Goal: Transaction & Acquisition: Obtain resource

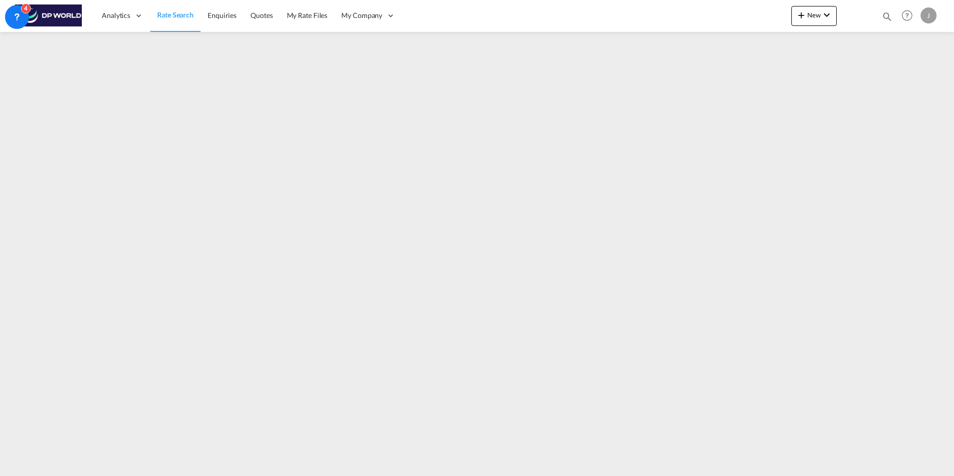
click at [178, 17] on span "Rate Search" at bounding box center [175, 14] width 36 height 8
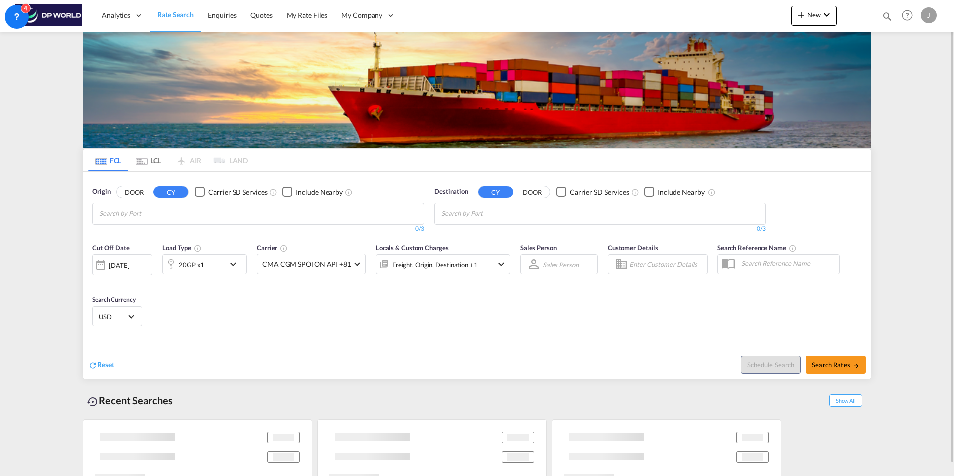
click at [179, 14] on span "Rate Search" at bounding box center [175, 14] width 36 height 8
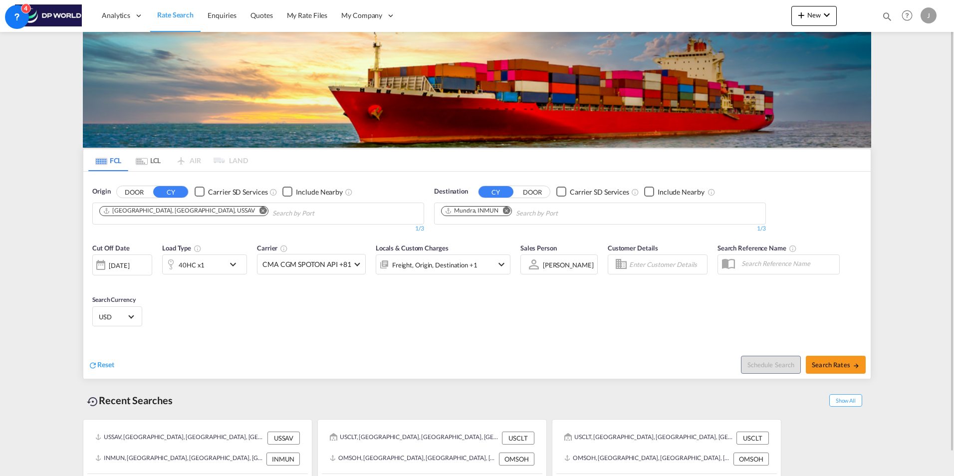
click at [259, 213] on md-icon "Remove" at bounding box center [262, 210] width 7 height 7
click at [507, 210] on md-icon "Remove" at bounding box center [506, 210] width 7 height 7
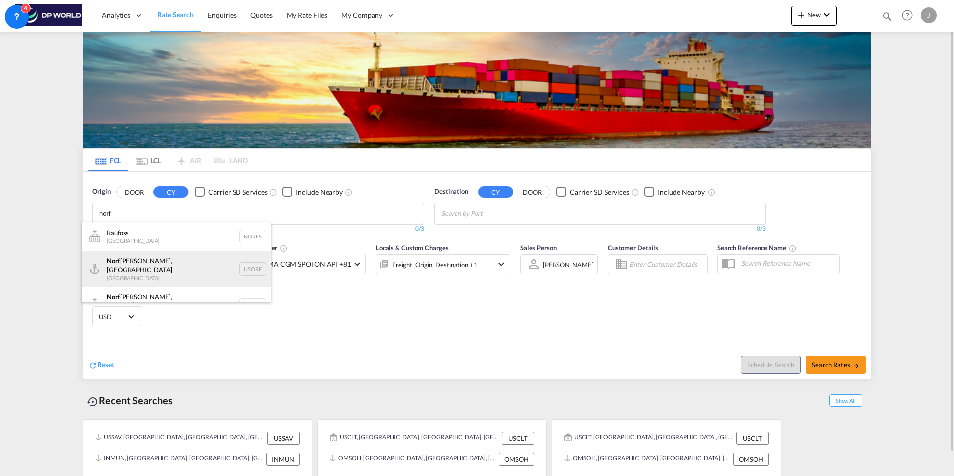
type input "norf"
click at [133, 261] on div "Norf [PERSON_NAME], [GEOGRAPHIC_DATA] [GEOGRAPHIC_DATA] USORF" at bounding box center [177, 269] width 190 height 36
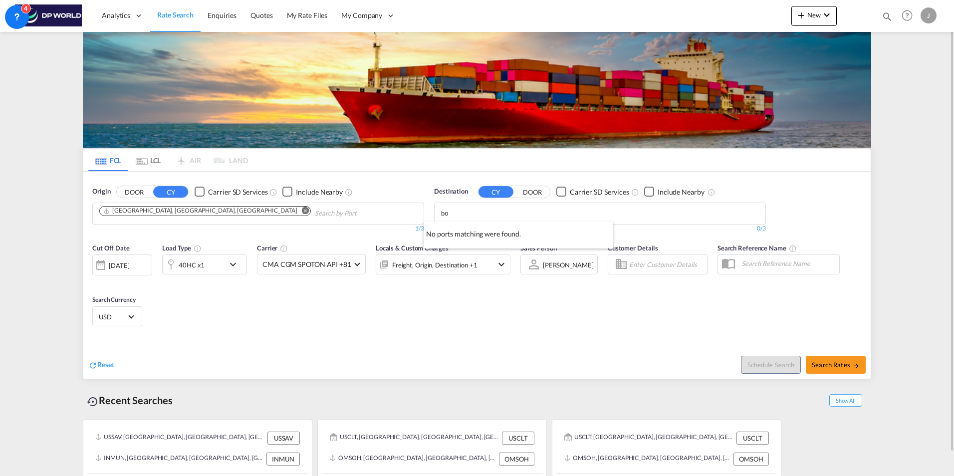
type input "b"
click at [0, 0] on div "Mundra [GEOGRAPHIC_DATA] INMUN" at bounding box center [0, 0] width 0 height 0
click at [507, 212] on md-icon "Remove" at bounding box center [506, 210] width 7 height 7
click at [505, 213] on input "Chips input." at bounding box center [488, 214] width 95 height 16
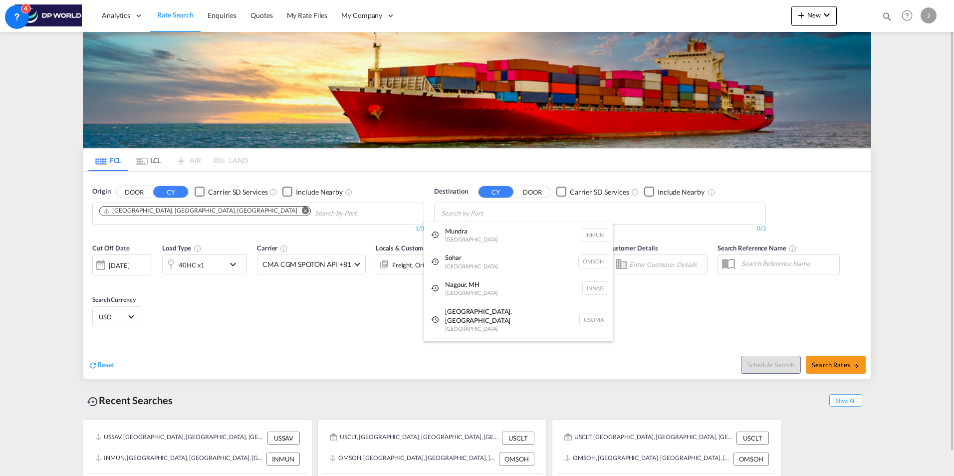
paste input "ICD Borkhedi"
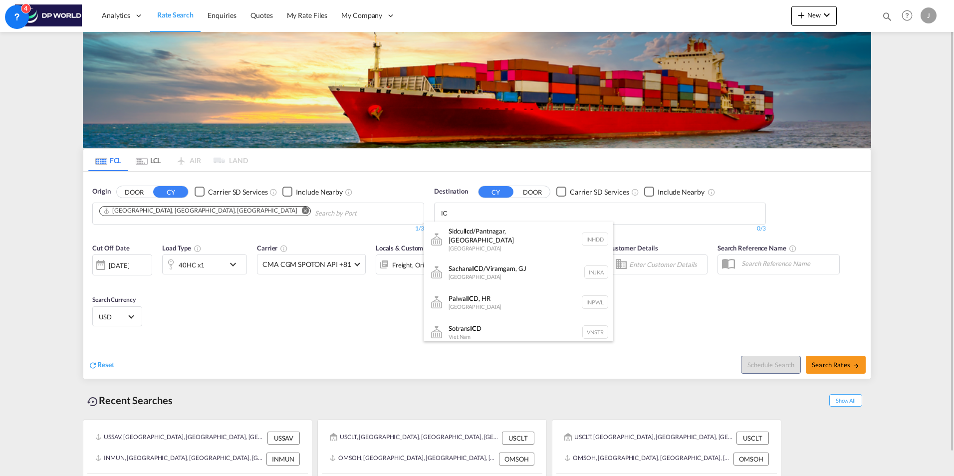
type input "I"
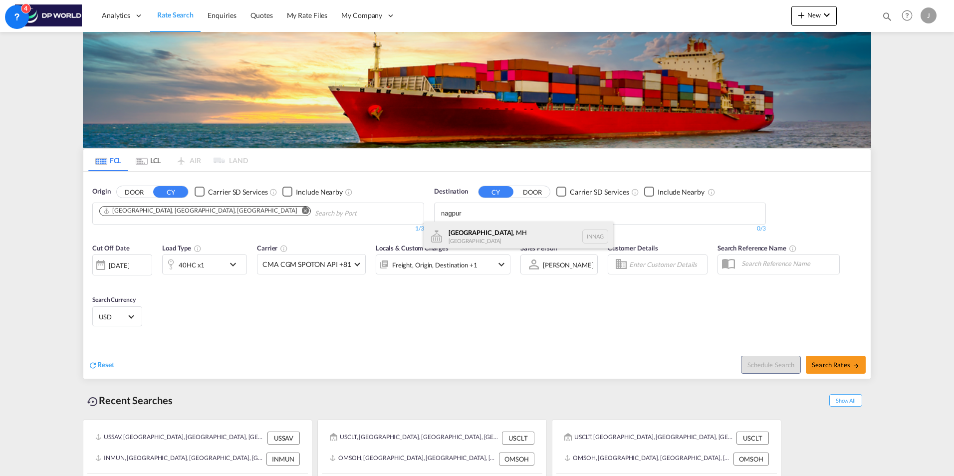
type input "nagpur"
click at [465, 240] on div "[GEOGRAPHIC_DATA] , MH [GEOGRAPHIC_DATA] INNAG" at bounding box center [519, 236] width 190 height 30
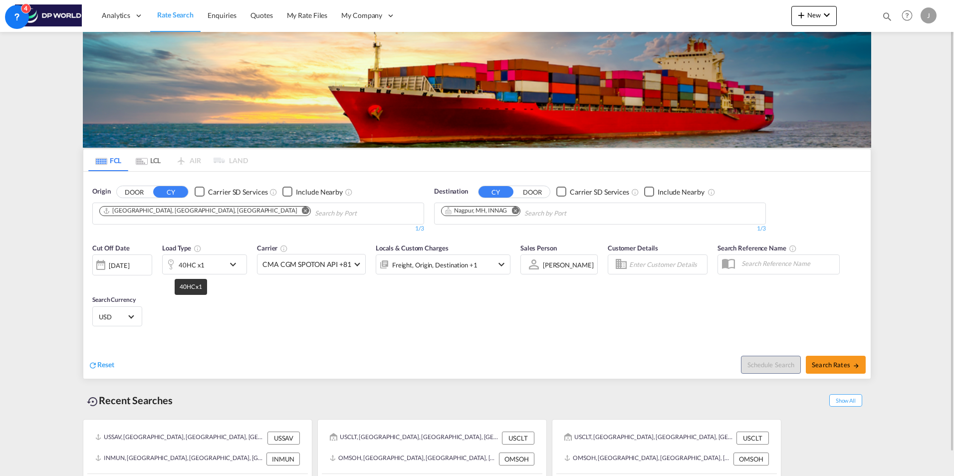
click at [200, 262] on div "40HC x1" at bounding box center [192, 265] width 26 height 14
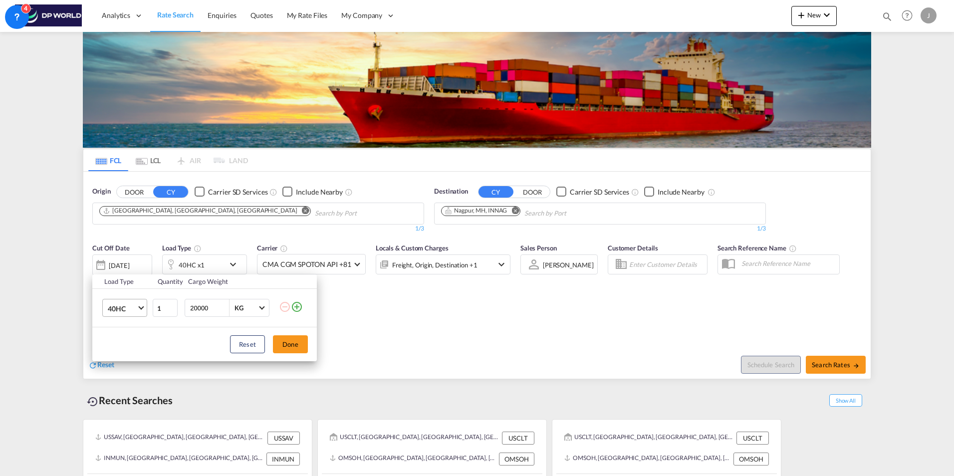
click at [128, 307] on span "40HC" at bounding box center [122, 309] width 29 height 10
click at [123, 262] on div "20GP" at bounding box center [116, 260] width 17 height 10
click at [288, 345] on button "Done" at bounding box center [290, 344] width 35 height 18
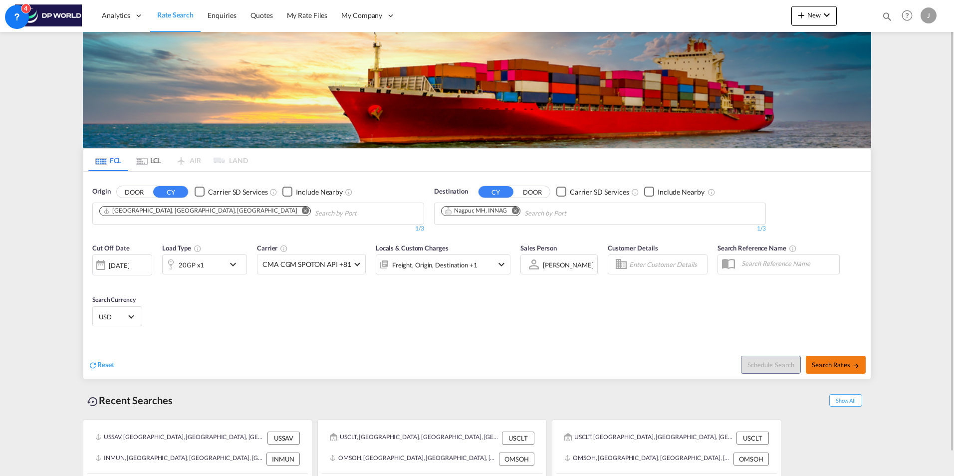
click at [850, 365] on span "Search Rates" at bounding box center [836, 365] width 48 height 8
type input "USORF to INNAG / [DATE]"
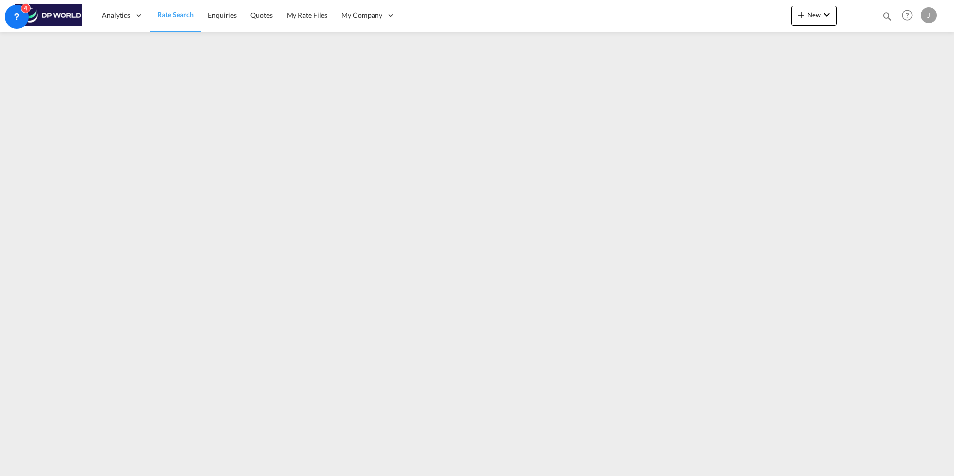
click at [166, 15] on span "Rate Search" at bounding box center [175, 14] width 36 height 8
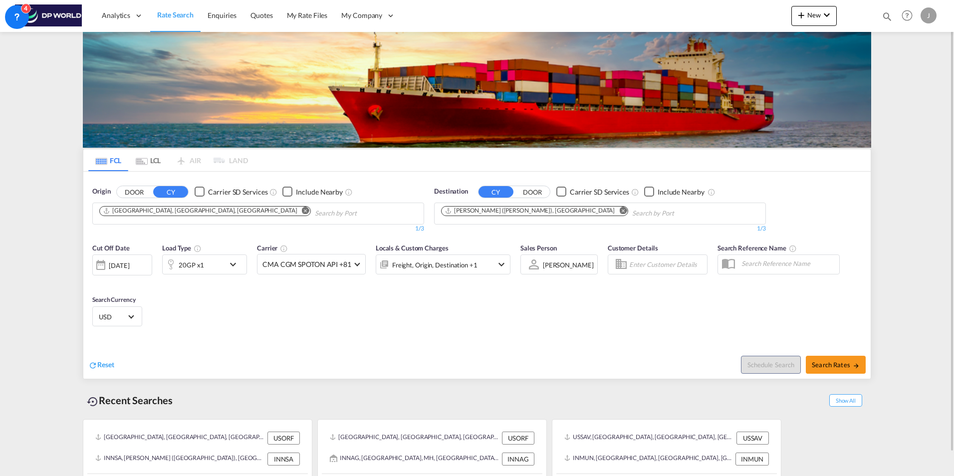
click at [302, 210] on md-icon "Remove" at bounding box center [305, 210] width 7 height 7
click at [257, 217] on body "Analytics Dashboard Rate Search Enquiries Quotes My Rate Files My Company" at bounding box center [477, 238] width 954 height 476
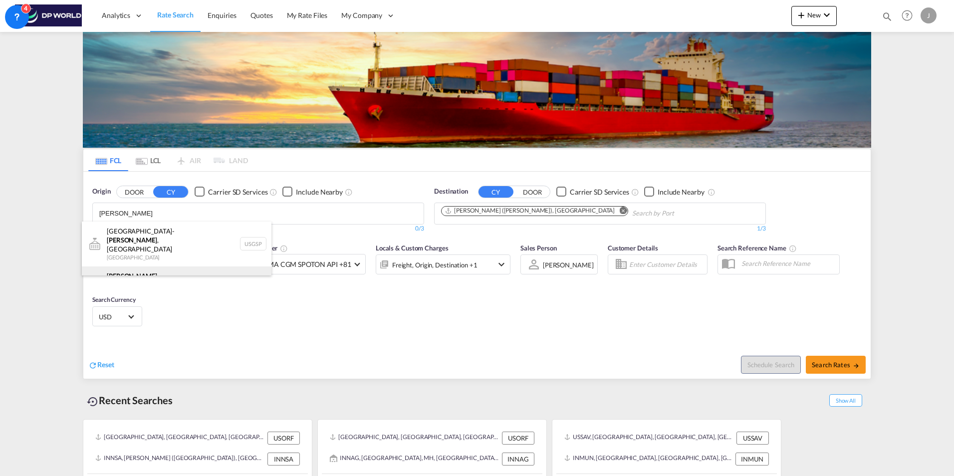
type input "[PERSON_NAME]"
click at [156, 266] on div "Greer , [GEOGRAPHIC_DATA] [GEOGRAPHIC_DATA] USGXX" at bounding box center [177, 284] width 190 height 36
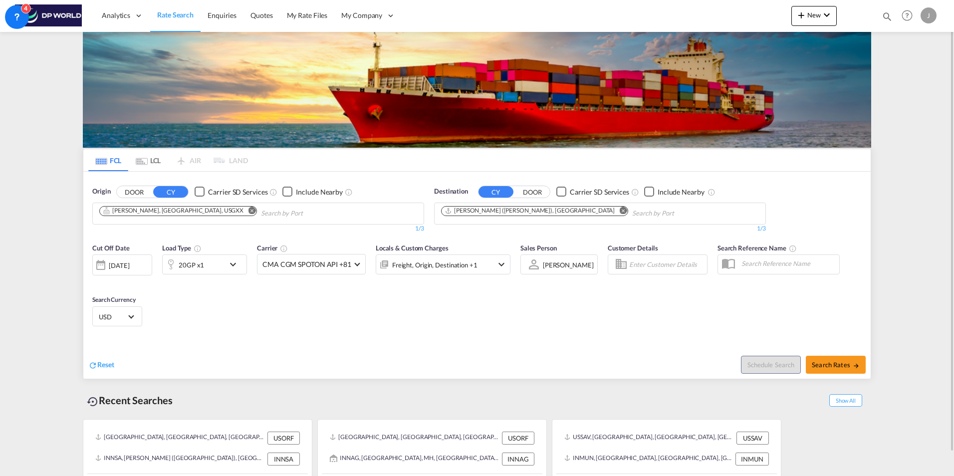
click at [488, 337] on div "Reset Schedule Search Search Rates" at bounding box center [476, 356] width 787 height 43
click at [225, 263] on div "20GP x1" at bounding box center [204, 264] width 85 height 20
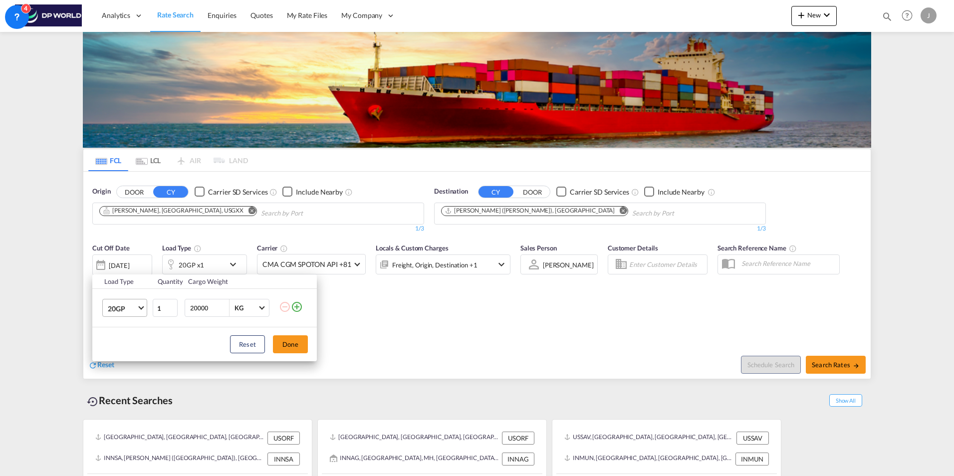
click at [140, 308] on span "Choose: \a20GP" at bounding box center [140, 306] width 5 height 5
click at [130, 335] on md-option "40GP" at bounding box center [134, 332] width 68 height 24
click at [139, 309] on md-select-value "40GP" at bounding box center [127, 307] width 40 height 17
click at [132, 333] on md-option "40HC" at bounding box center [134, 332] width 68 height 24
click at [284, 344] on button "Done" at bounding box center [290, 344] width 35 height 18
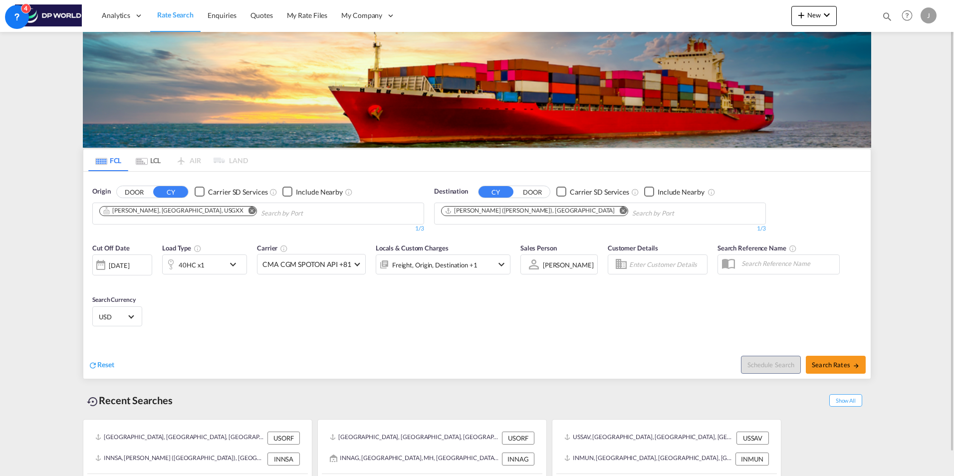
click at [478, 318] on div "Cut Off Date [DATE] [DATE] Load Type 40HC x1 Carrier CMA CGM SPOTON API +81 Onl…" at bounding box center [476, 286] width 787 height 97
click at [836, 367] on span "Search Rates" at bounding box center [836, 365] width 48 height 8
type input "USGXX to INNSA / [DATE]"
